Goal: Entertainment & Leisure: Consume media (video, audio)

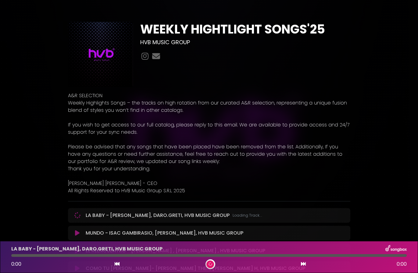
scroll to position [109, 0]
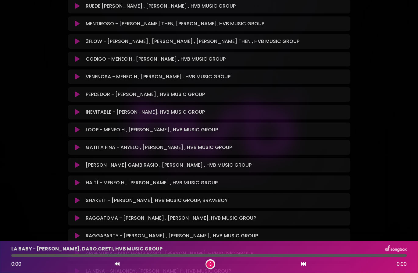
scroll to position [355, 0]
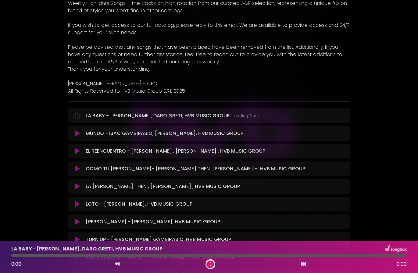
scroll to position [99, 0]
click at [147, 87] on p "[PERSON_NAME] [PERSON_NAME] - CEO" at bounding box center [209, 83] width 282 height 7
click at [211, 57] on p "Please be advised that any songs that have been placed have been removed from t…" at bounding box center [209, 55] width 282 height 22
click at [197, 45] on p "Please be advised that any songs that have been placed have been removed from t…" at bounding box center [209, 55] width 282 height 22
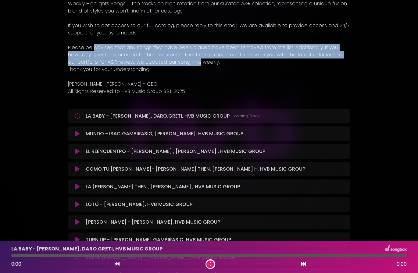
drag, startPoint x: 163, startPoint y: 62, endPoint x: 90, endPoint y: 47, distance: 74.2
click at [90, 47] on p "Please be advised that any songs that have been placed have been removed from t…" at bounding box center [209, 55] width 282 height 22
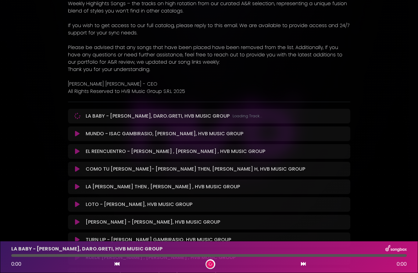
click at [90, 47] on p "Please be advised that any songs that have been placed have been removed from t…" at bounding box center [209, 55] width 282 height 22
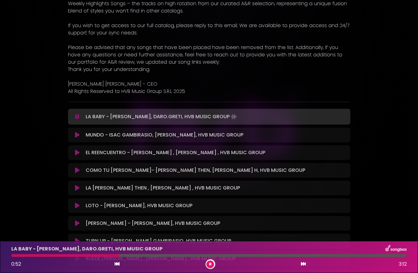
click at [157, 255] on div at bounding box center [208, 255] width 395 height 3
click at [189, 256] on div at bounding box center [208, 255] width 395 height 3
click at [75, 117] on icon at bounding box center [77, 116] width 5 height 7
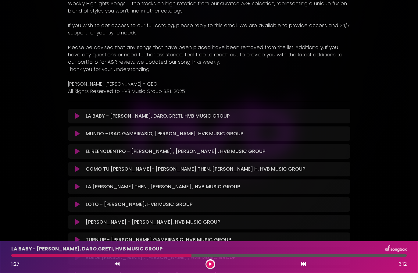
click at [119, 87] on p "[PERSON_NAME] [PERSON_NAME] - CEO" at bounding box center [209, 83] width 282 height 7
click at [195, 84] on p "[PERSON_NAME] [PERSON_NAME] - CEO" at bounding box center [209, 83] width 282 height 7
